Goal: Task Accomplishment & Management: Complete application form

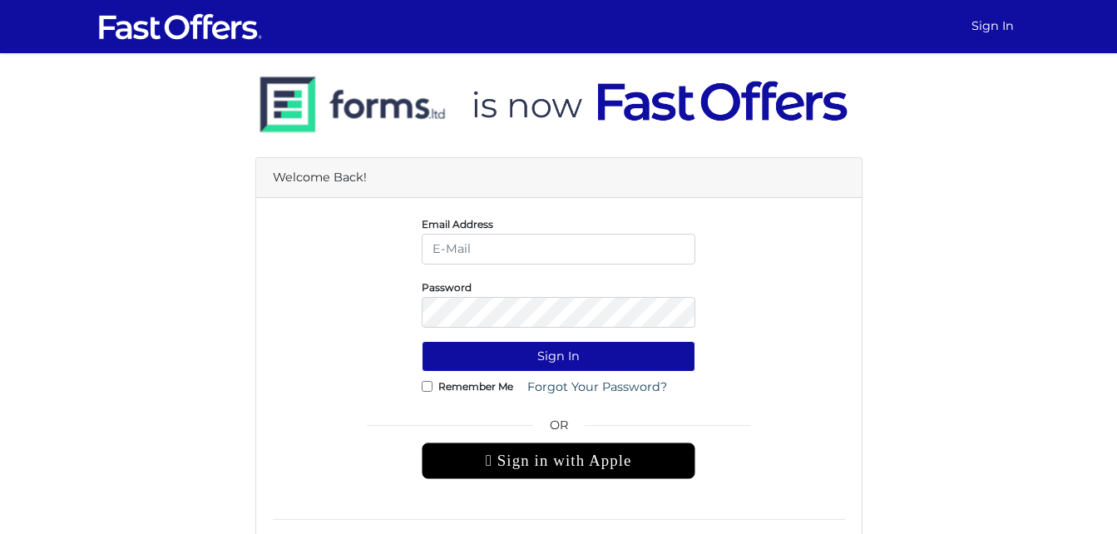
click at [450, 254] on input "email" at bounding box center [559, 249] width 274 height 31
type input "[PERSON_NAME][EMAIL_ADDRESS][DOMAIN_NAME]"
click at [428, 388] on input "Remember Me" at bounding box center [427, 386] width 11 height 11
checkbox input "true"
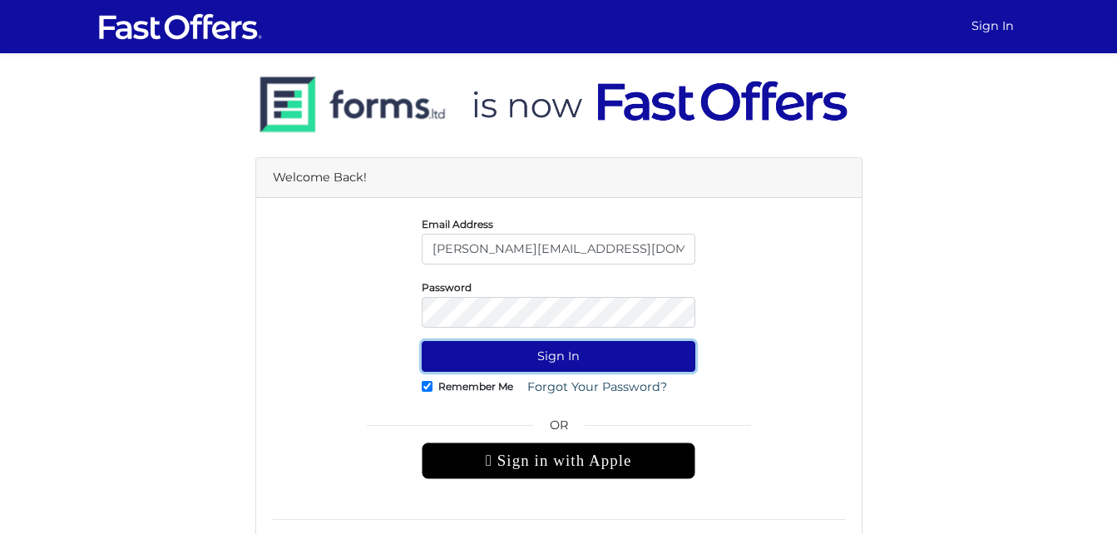
click at [530, 357] on button "Sign In" at bounding box center [559, 356] width 274 height 31
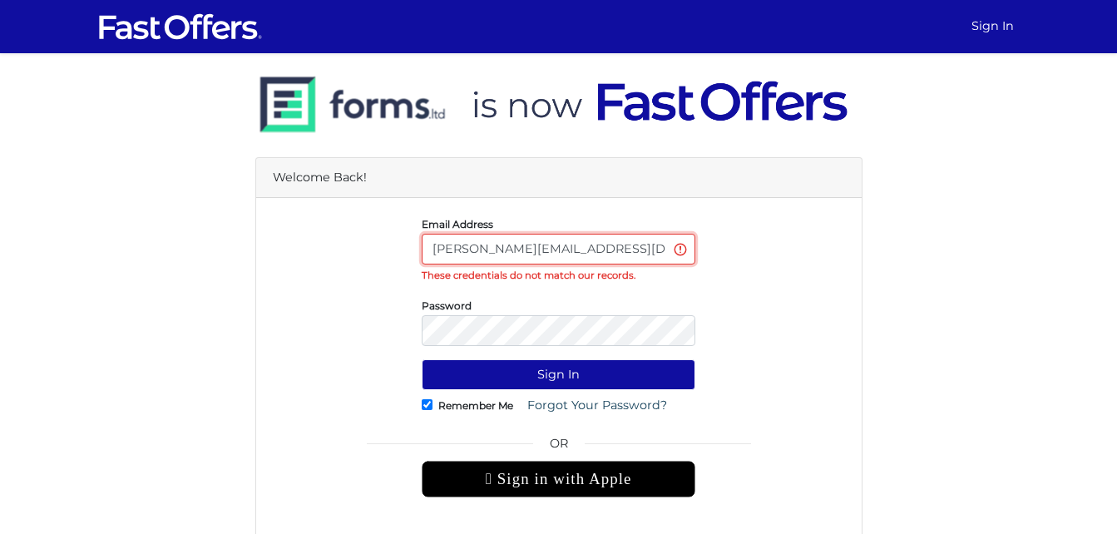
click at [622, 247] on input "[PERSON_NAME][EMAIL_ADDRESS][DOMAIN_NAME]" at bounding box center [559, 249] width 274 height 31
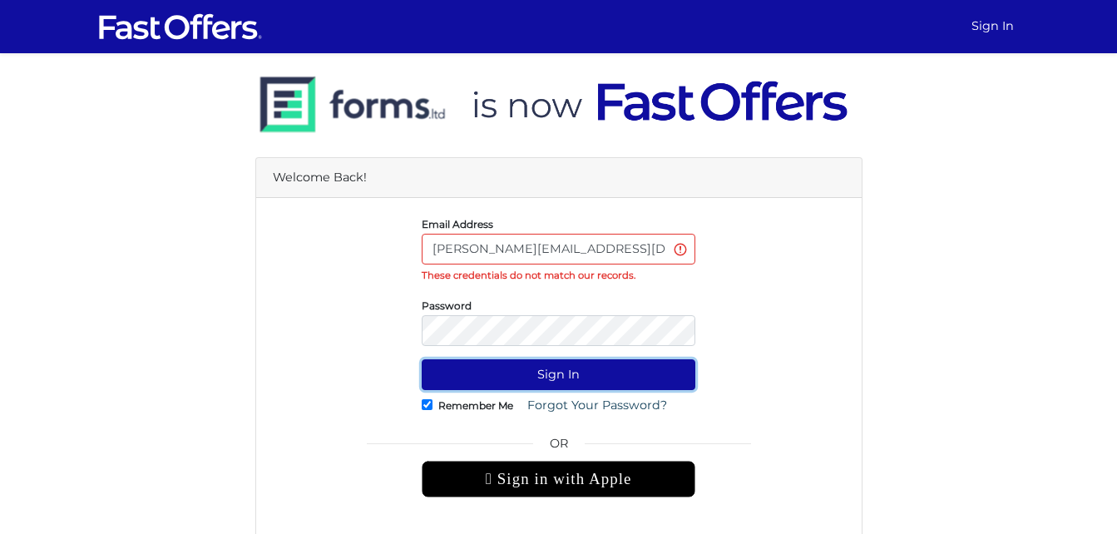
click at [490, 369] on button "Sign In" at bounding box center [559, 374] width 274 height 31
click at [518, 372] on button "Sign In" at bounding box center [559, 374] width 274 height 31
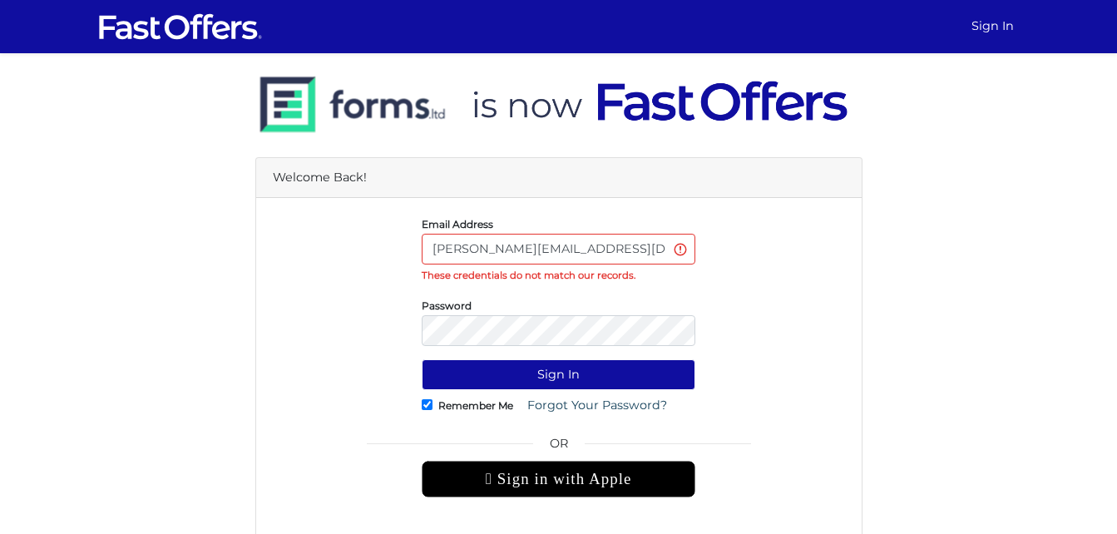
click at [627, 241] on input "[PERSON_NAME][EMAIL_ADDRESS][DOMAIN_NAME]" at bounding box center [559, 249] width 274 height 31
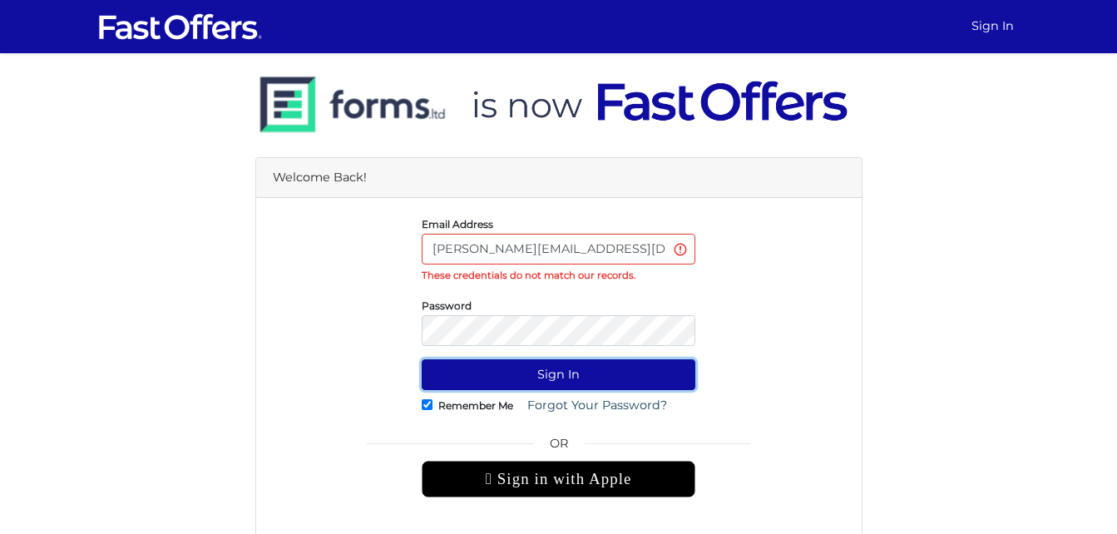
click at [575, 373] on button "Sign In" at bounding box center [559, 374] width 274 height 31
